Goal: Check status: Check status

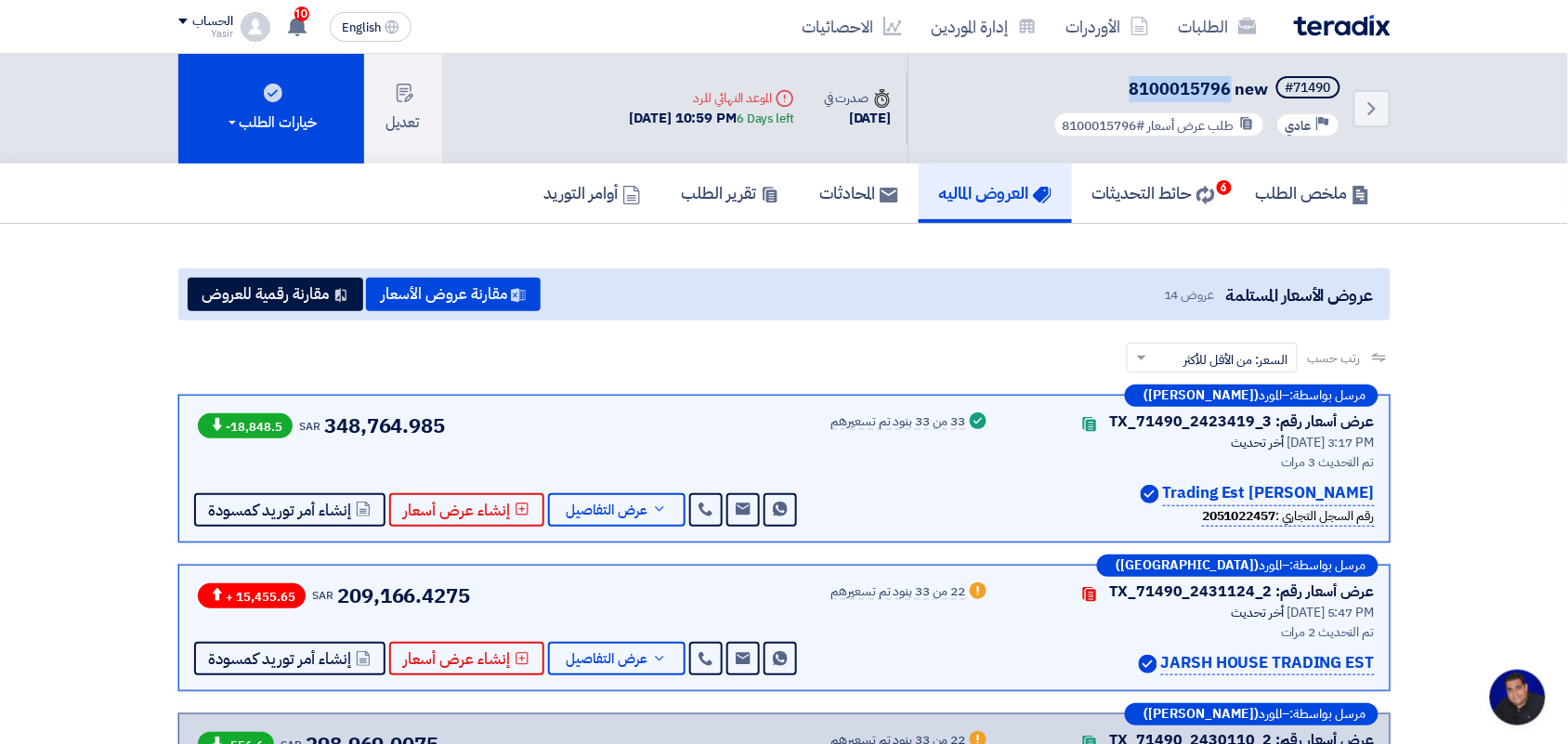
drag, startPoint x: 1232, startPoint y: 89, endPoint x: 1127, endPoint y: 87, distance: 105.0
click at [1127, 87] on h5 "#71490 8100015796 new" at bounding box center [1197, 89] width 295 height 26
copy span "8100015796"
click at [1173, 55] on div "Back #71490 8100015796 new Priority عادي طلب عرض أسعار #8100015796" at bounding box center [1149, 108] width 483 height 110
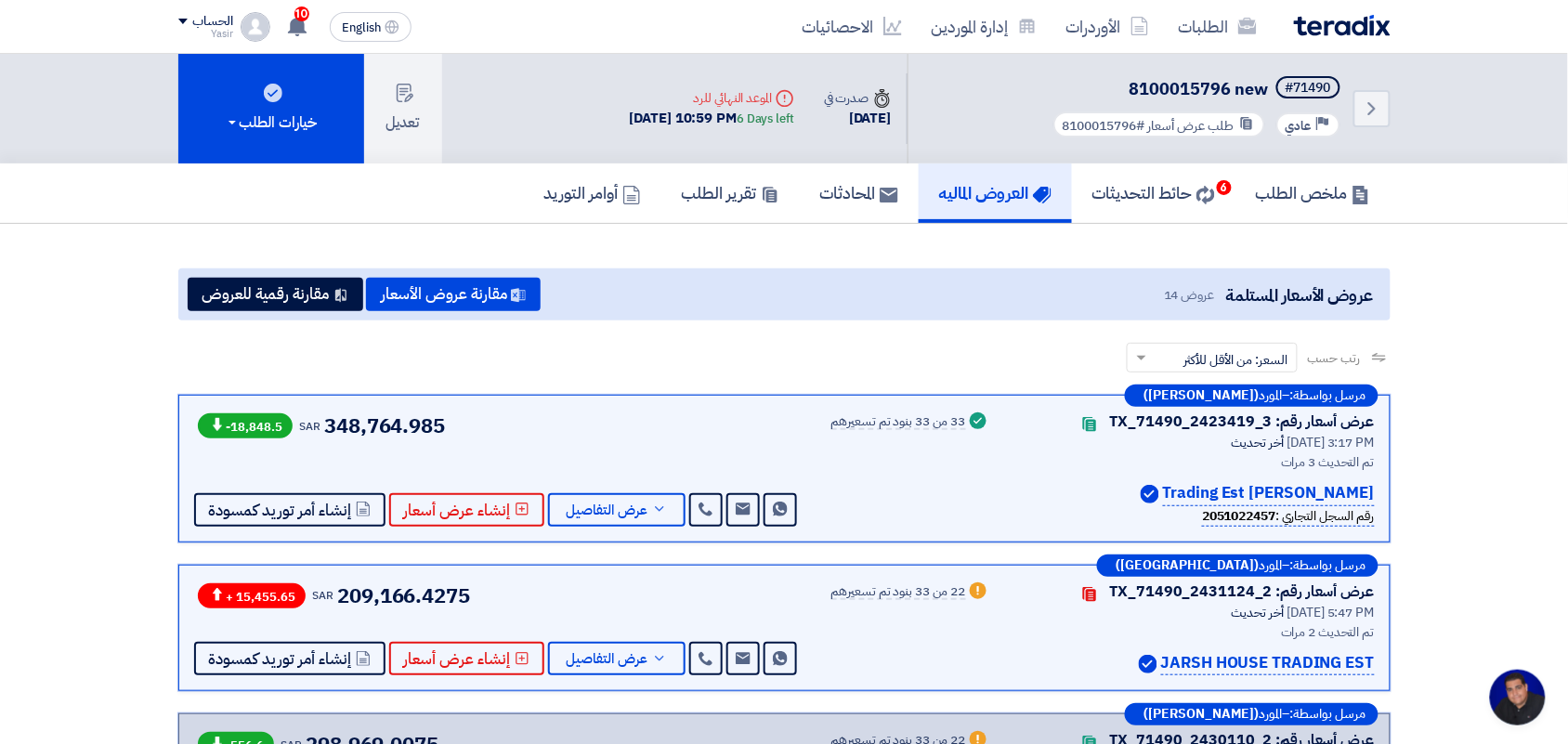
drag, startPoint x: 1175, startPoint y: 50, endPoint x: 1178, endPoint y: 38, distance: 12.4
click at [1175, 49] on div "الطلبات الأوردرات إدارة الموردين الاحصائيات English EN 10 لقد استلمت عرض سعر بق…" at bounding box center [784, 26] width 1240 height 53
click at [1178, 38] on link "الطلبات" at bounding box center [1217, 26] width 108 height 44
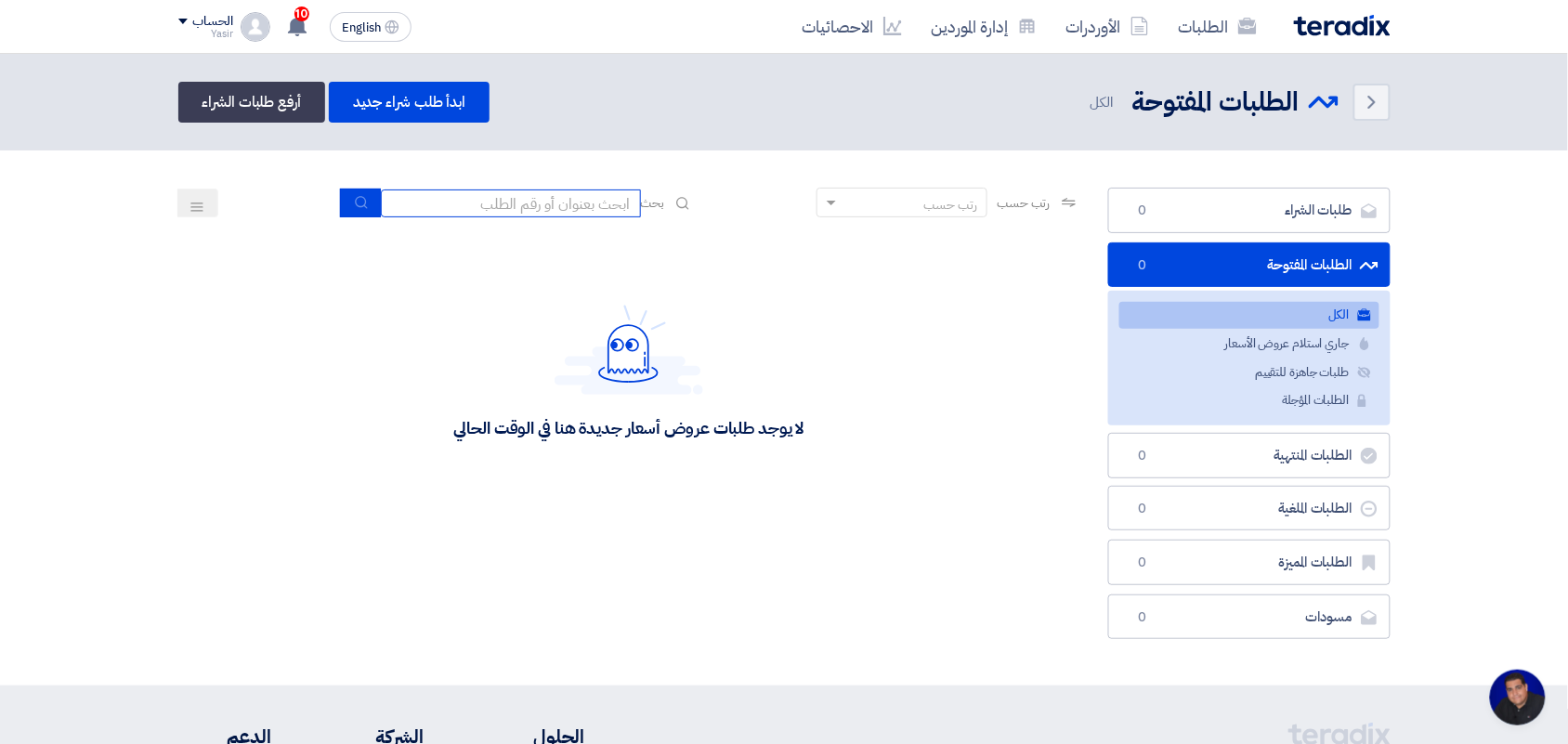
click at [564, 201] on input at bounding box center [511, 203] width 261 height 28
paste input "8100015796"
type input "8100015796"
click at [340, 197] on button "submit" at bounding box center [361, 203] width 41 height 29
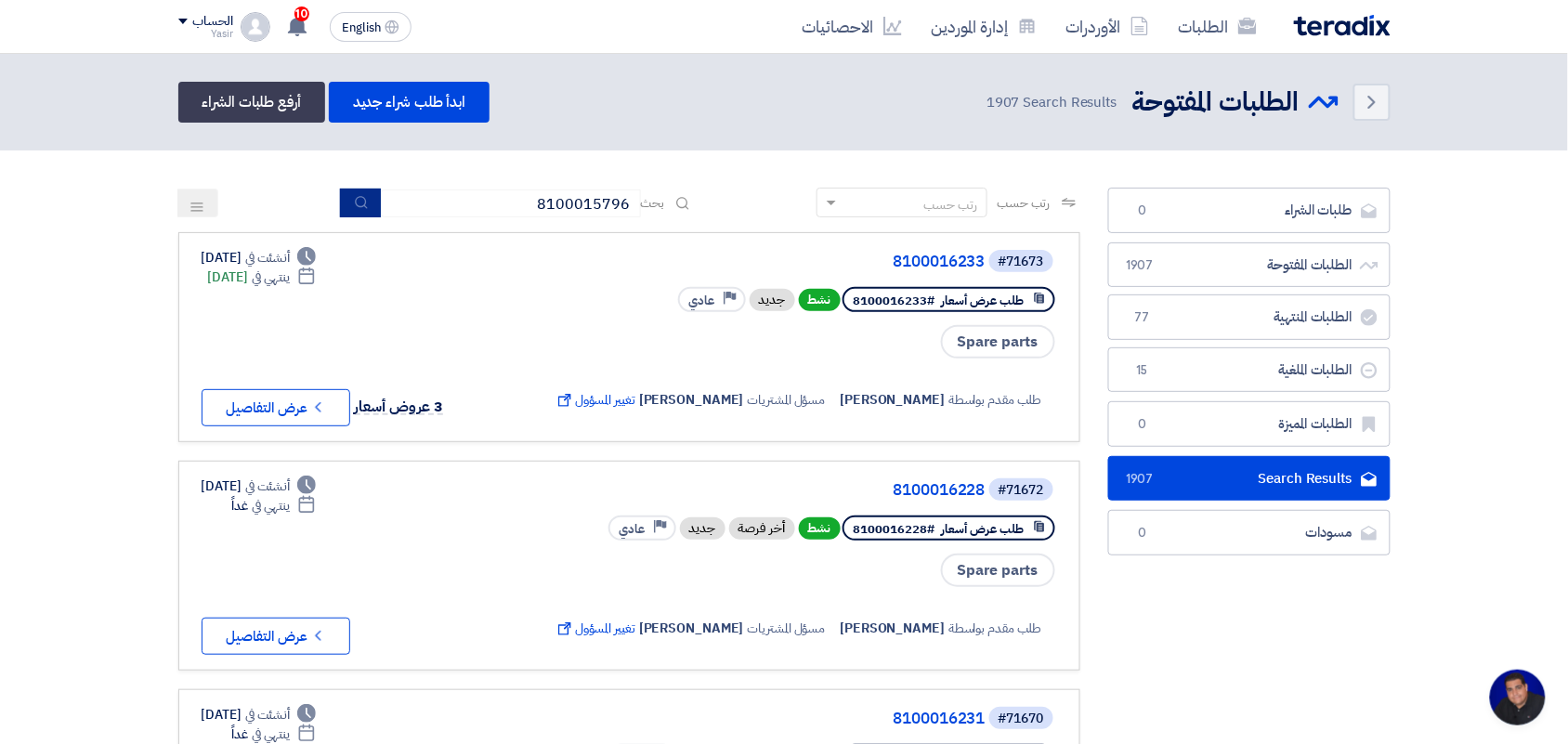
click at [355, 198] on icon "submit" at bounding box center [361, 202] width 15 height 15
